Goal: Task Accomplishment & Management: Use online tool/utility

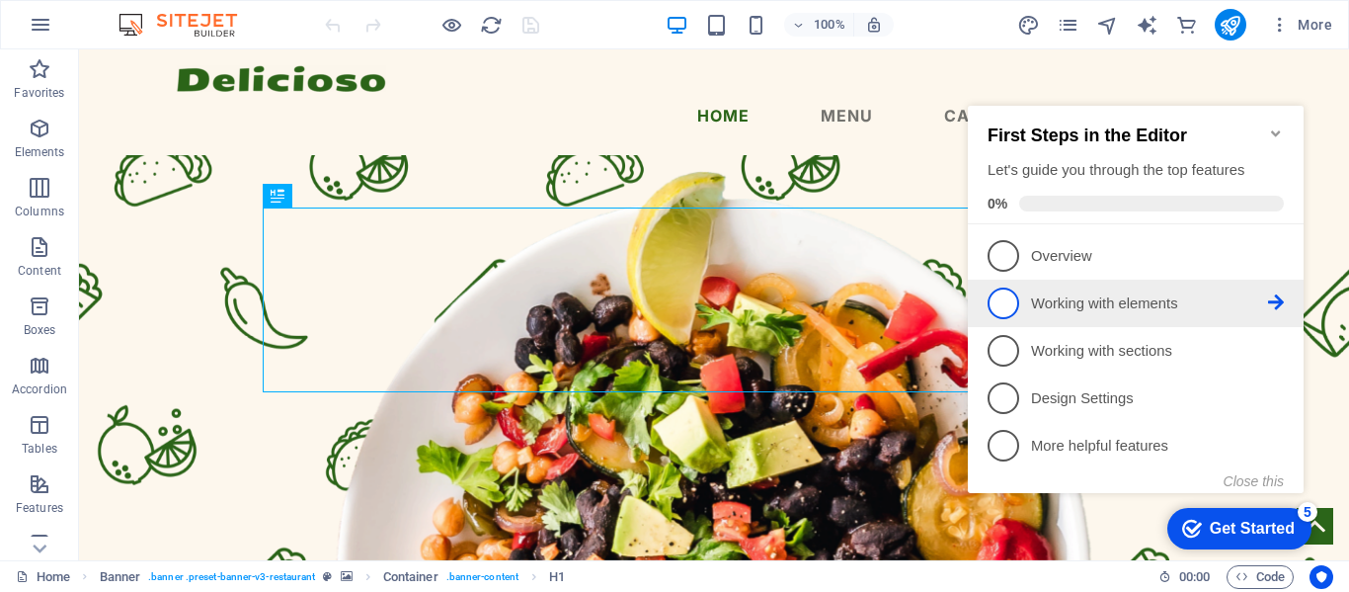
click at [1072, 304] on p "Working with elements - incomplete" at bounding box center [1149, 303] width 237 height 21
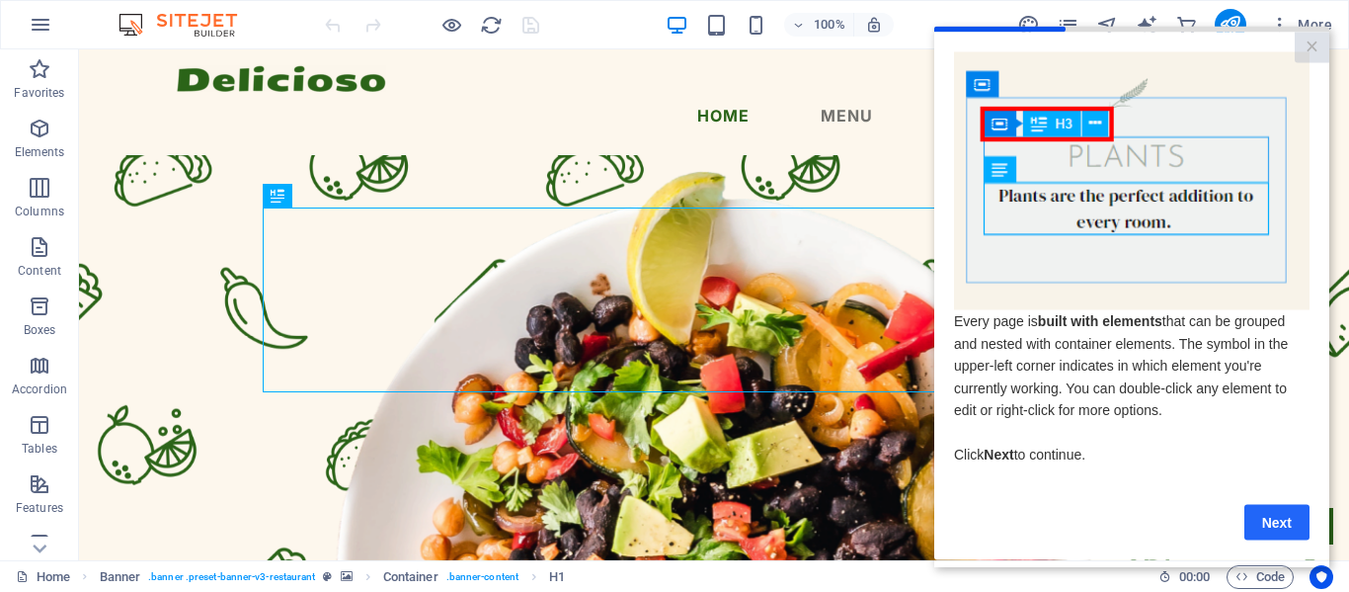
click at [1293, 521] on link "Next" at bounding box center [1276, 522] width 65 height 36
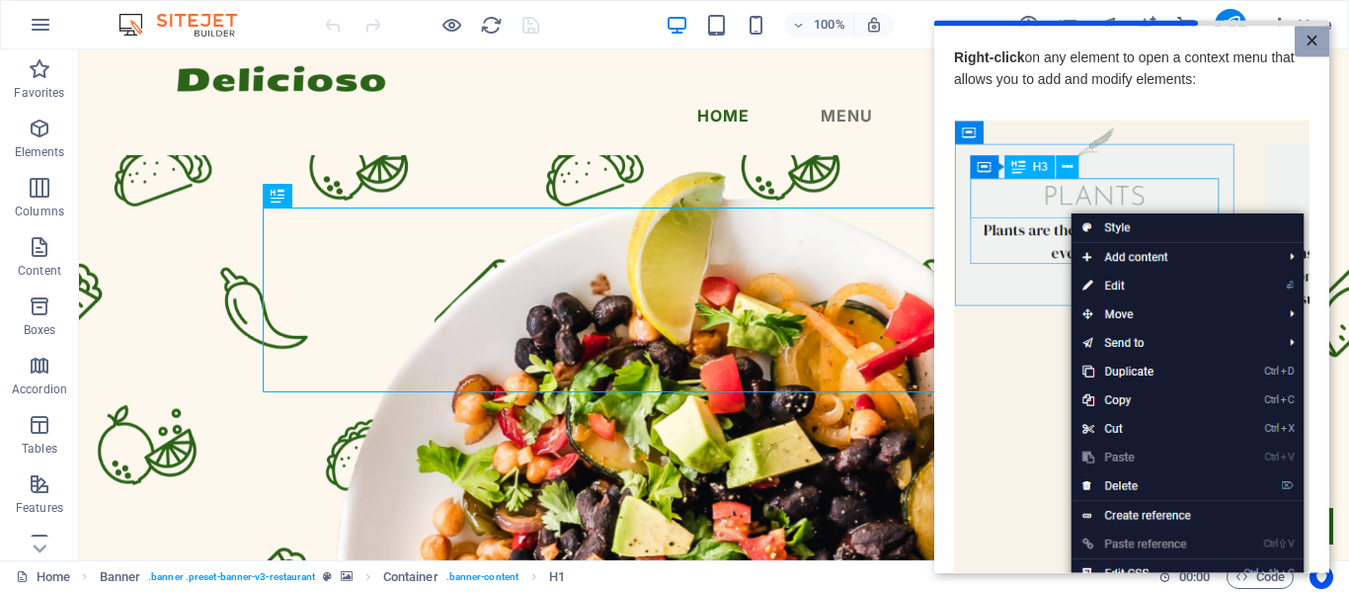
click at [1310, 40] on link "×" at bounding box center [1312, 41] width 35 height 31
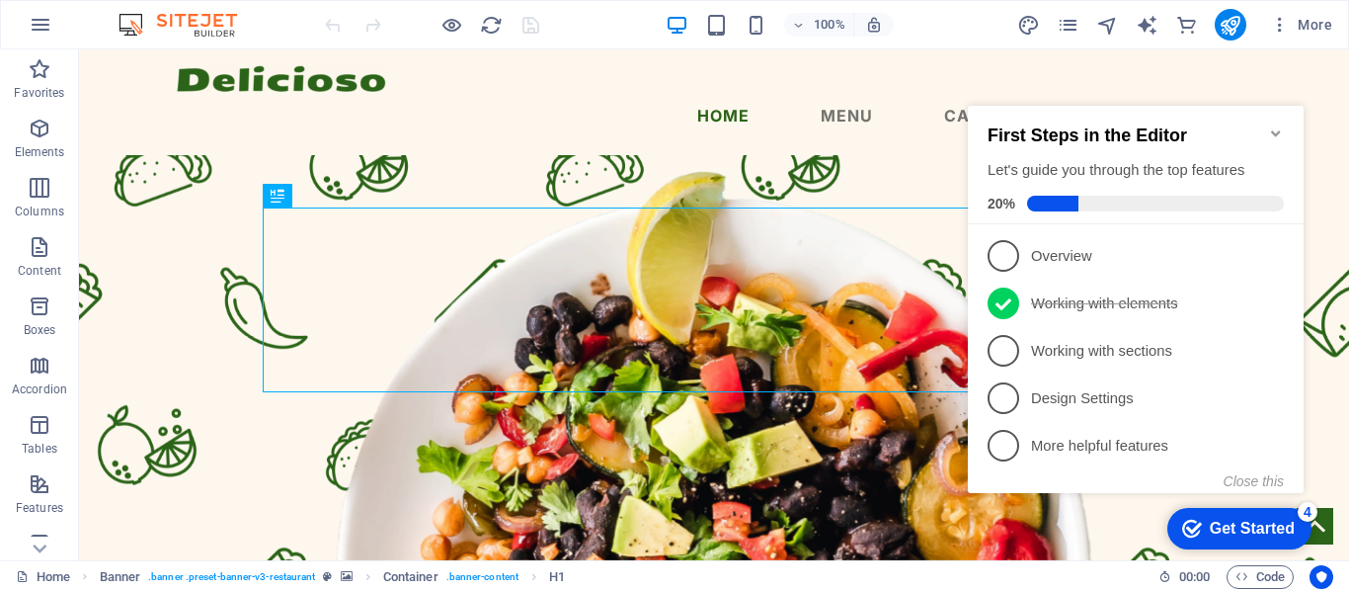
click at [1220, 521] on div "Get Started" at bounding box center [1252, 528] width 85 height 18
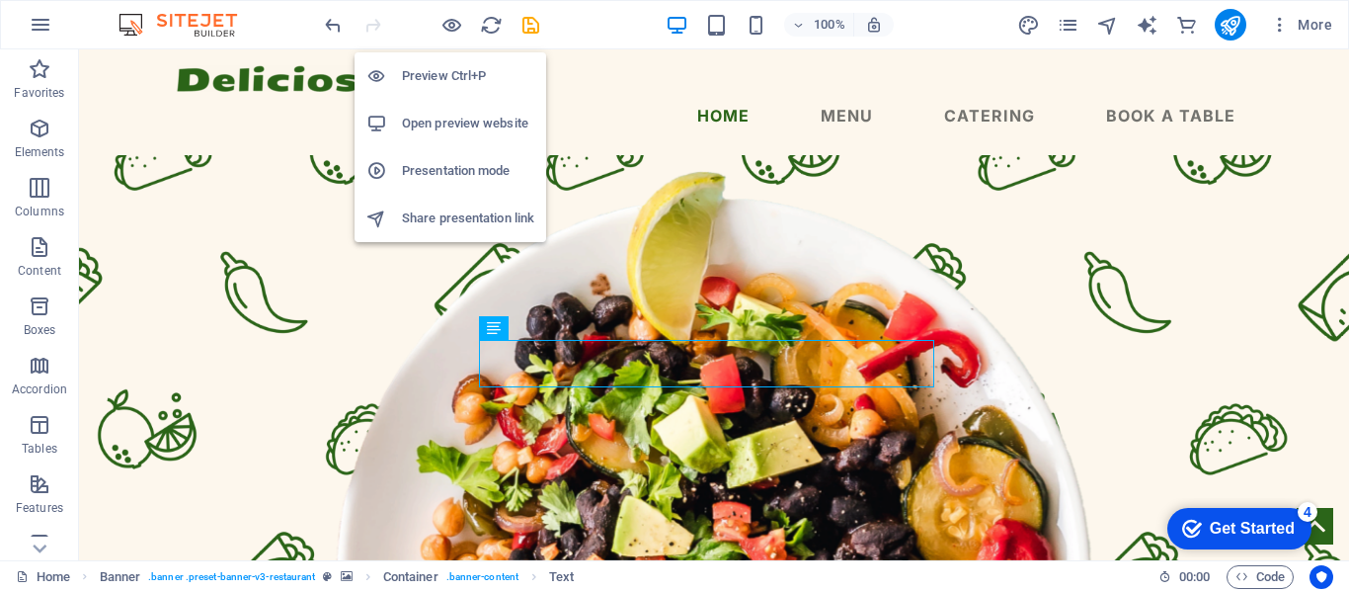
click at [456, 129] on h6 "Open preview website" at bounding box center [468, 124] width 132 height 24
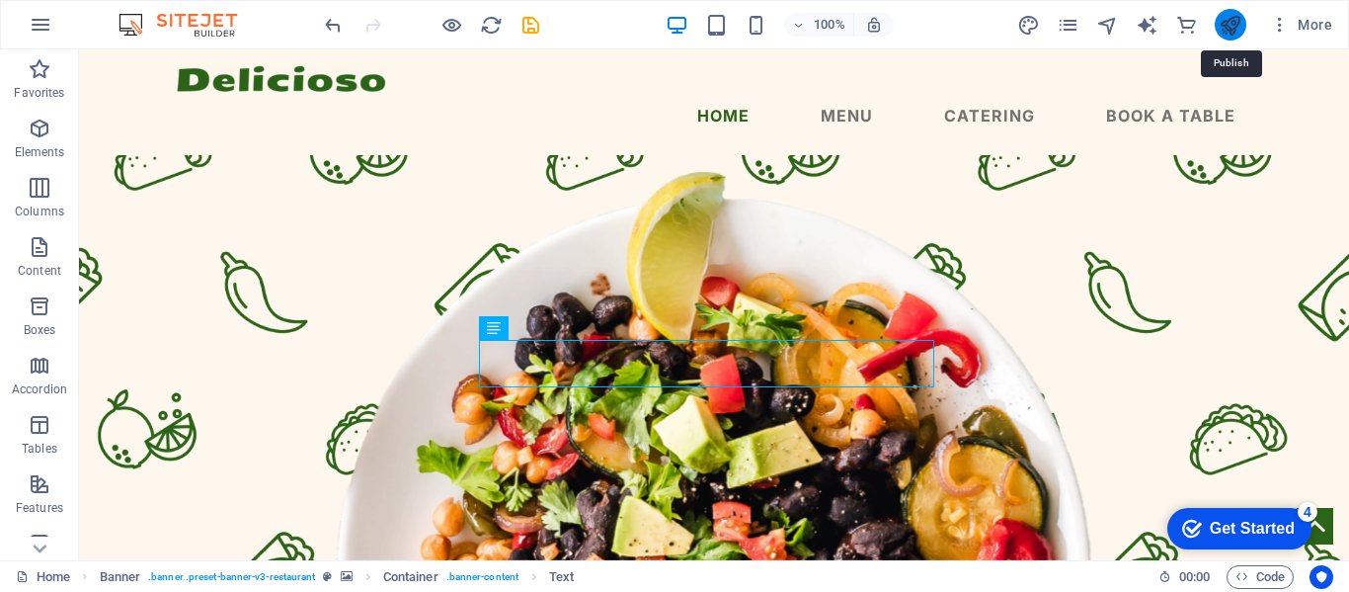
click at [1227, 30] on icon "publish" at bounding box center [1230, 25] width 23 height 23
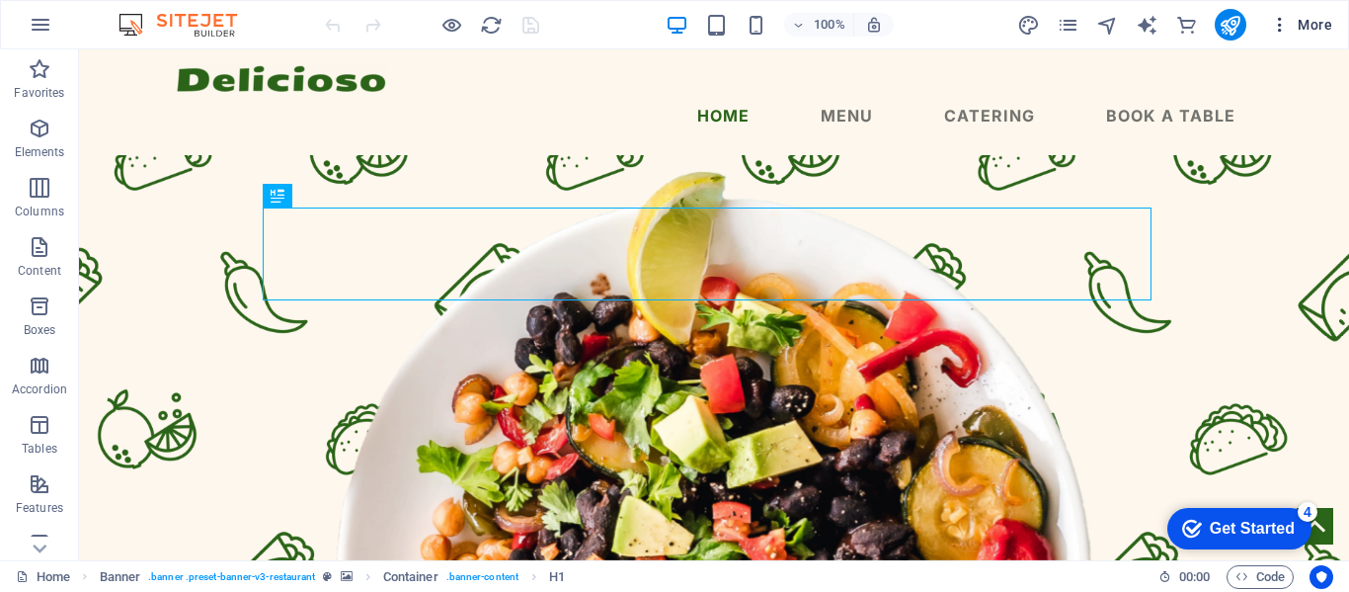
click at [1280, 24] on icon "button" at bounding box center [1280, 25] width 20 height 20
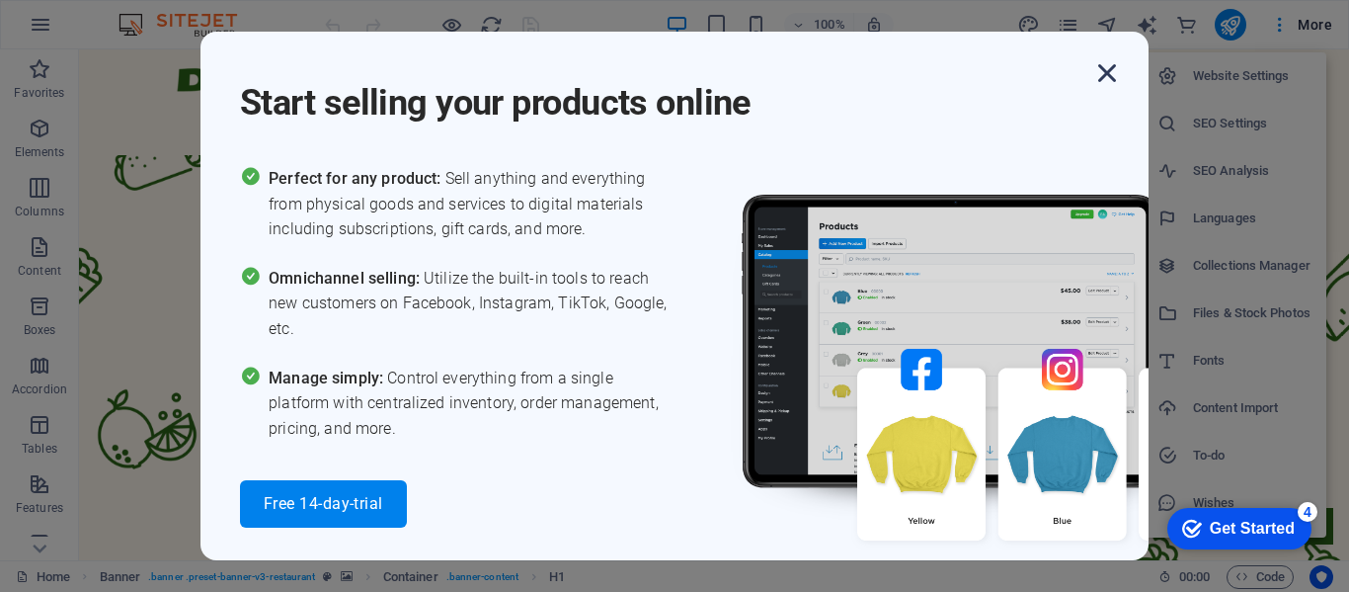
click at [1113, 74] on icon "button" at bounding box center [1107, 73] width 36 height 36
